Goal: Navigation & Orientation: Understand site structure

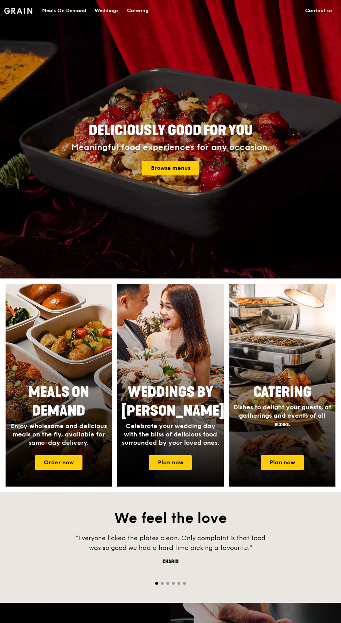
click at [81, 13] on div "Meals On Demand" at bounding box center [64, 10] width 44 height 21
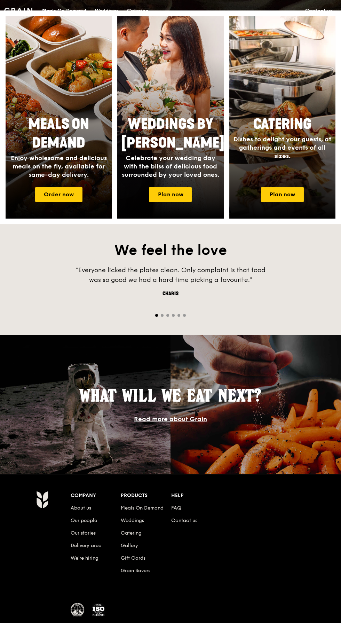
scroll to position [268, 0]
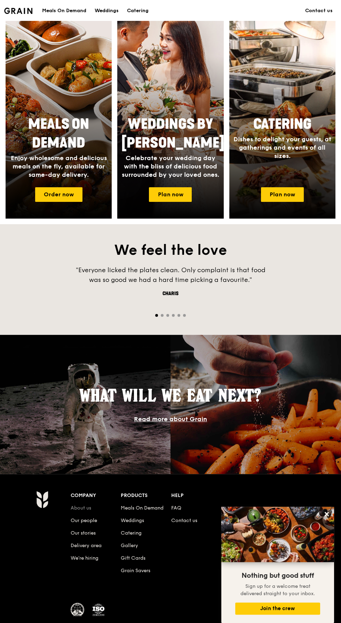
click at [87, 511] on link "About us" at bounding box center [81, 508] width 21 height 6
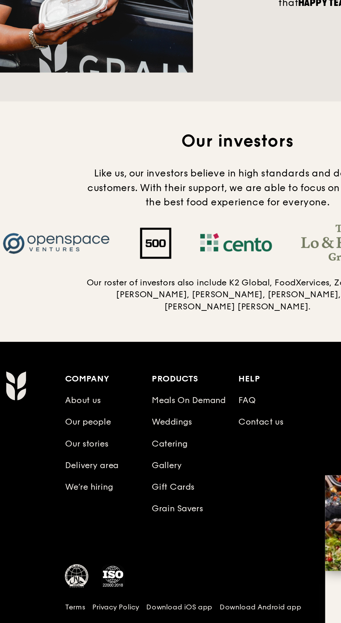
scroll to position [569, 0]
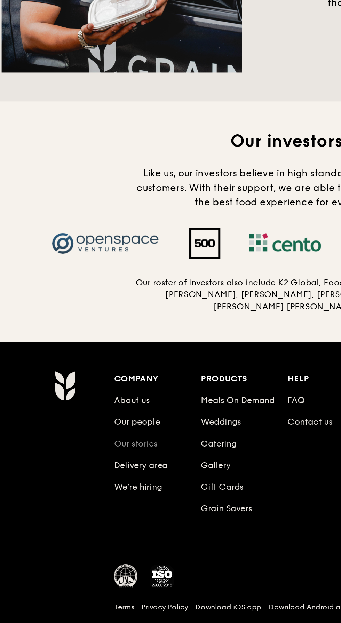
click at [87, 492] on link "Our stories" at bounding box center [83, 489] width 25 height 6
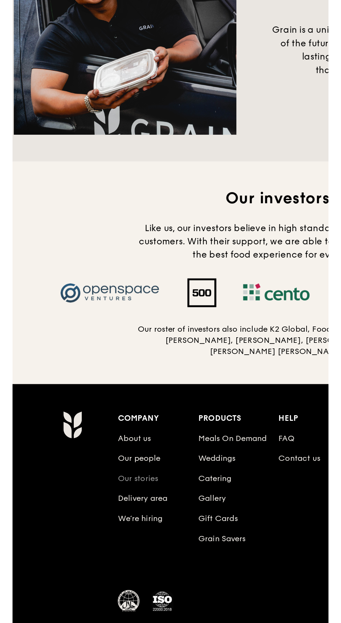
scroll to position [569, 0]
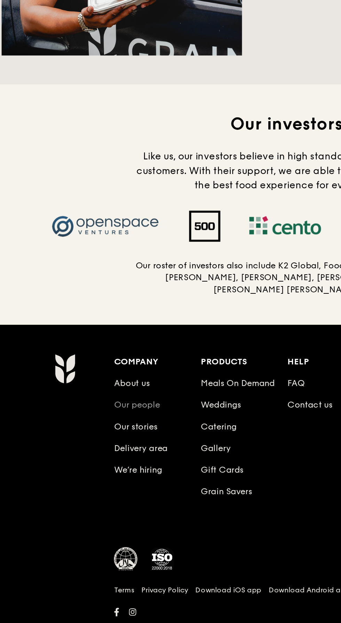
click at [79, 479] on link "Our people" at bounding box center [84, 476] width 26 height 6
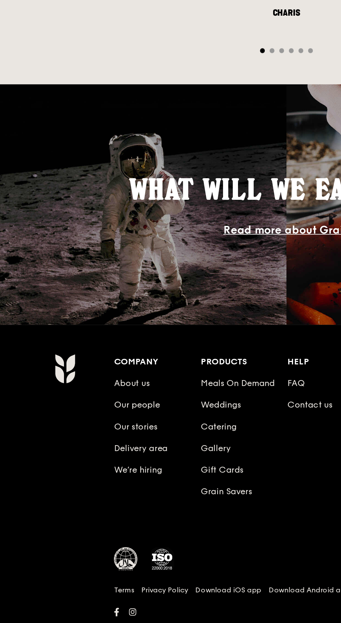
scroll to position [268, 0]
